Goal: Task Accomplishment & Management: Manage account settings

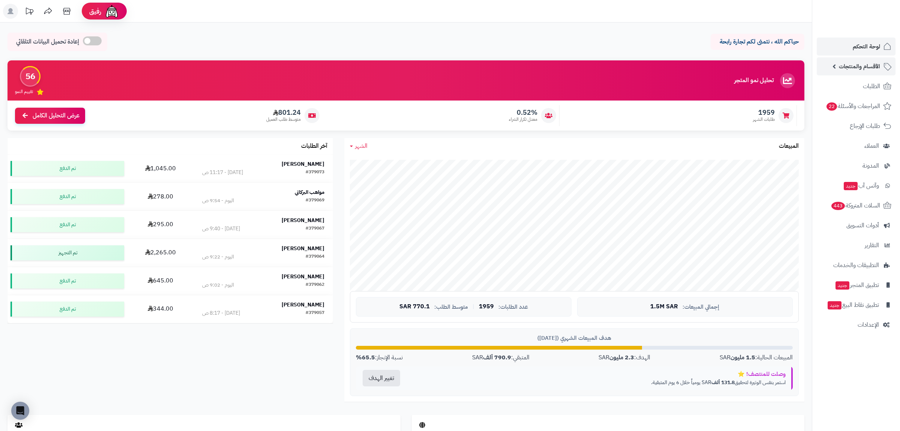
click at [860, 65] on span "الأقسام والمنتجات" at bounding box center [859, 66] width 41 height 10
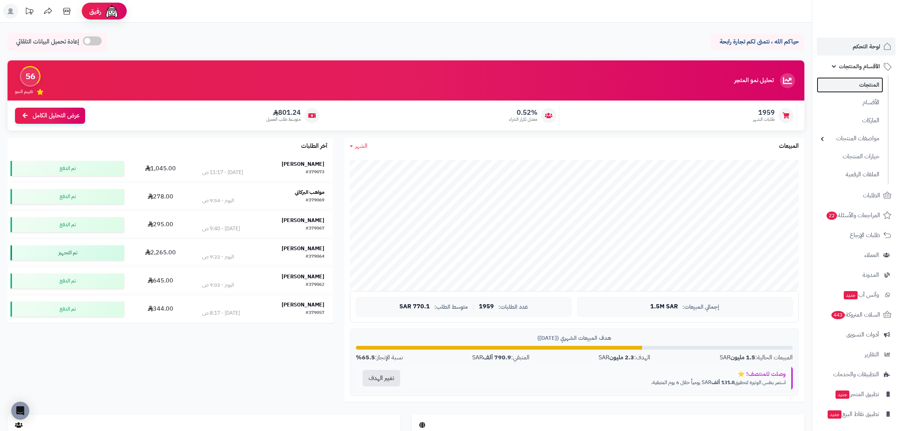
click at [863, 91] on link "المنتجات" at bounding box center [850, 84] width 66 height 15
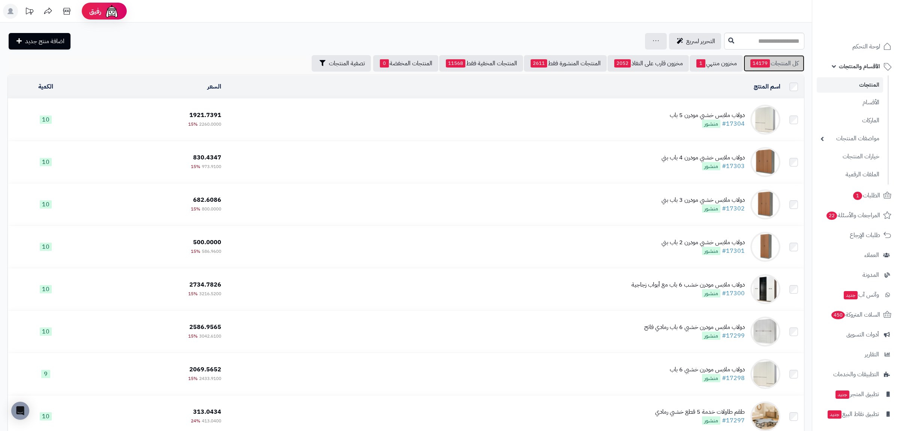
click at [778, 65] on link "كل المنتجات 14179" at bounding box center [773, 63] width 61 height 16
click at [776, 65] on link "كل المنتجات 14179" at bounding box center [773, 63] width 61 height 16
